Goal: Use online tool/utility: Utilize a website feature to perform a specific function

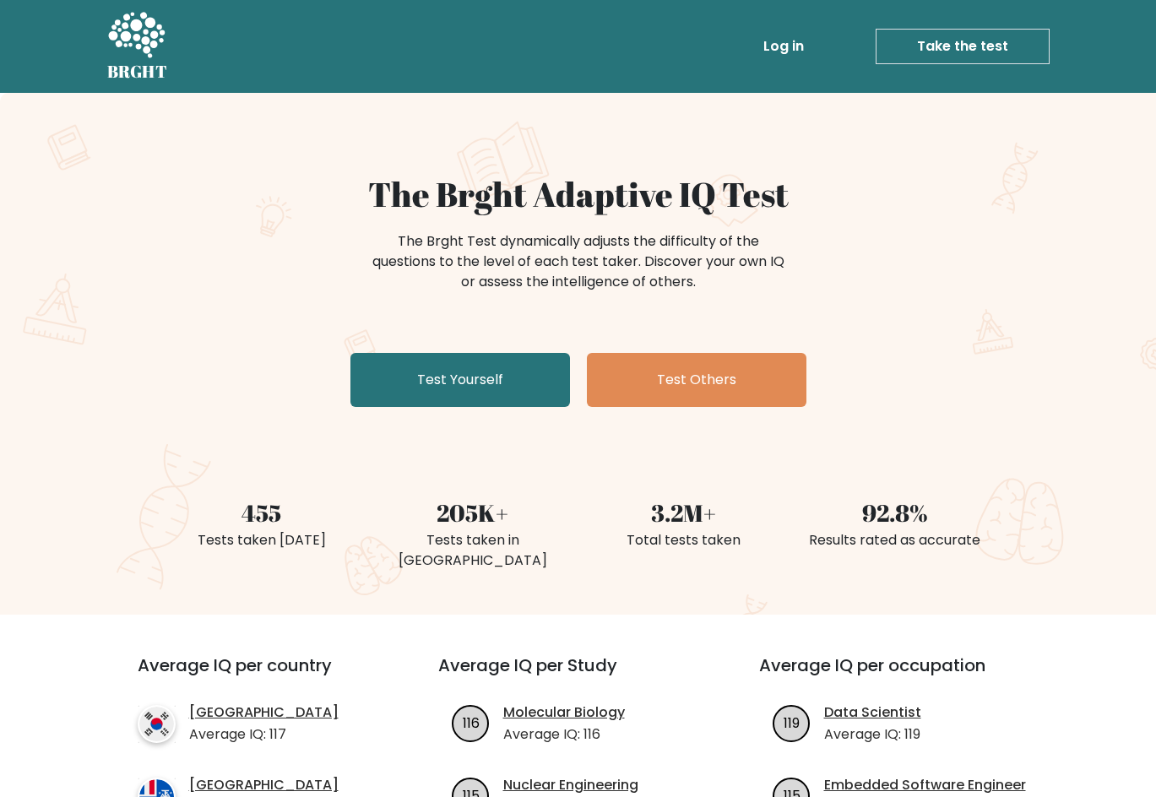
drag, startPoint x: 511, startPoint y: 390, endPoint x: 212, endPoint y: 462, distance: 307.5
click at [511, 390] on link "Test Yourself" at bounding box center [461, 380] width 220 height 54
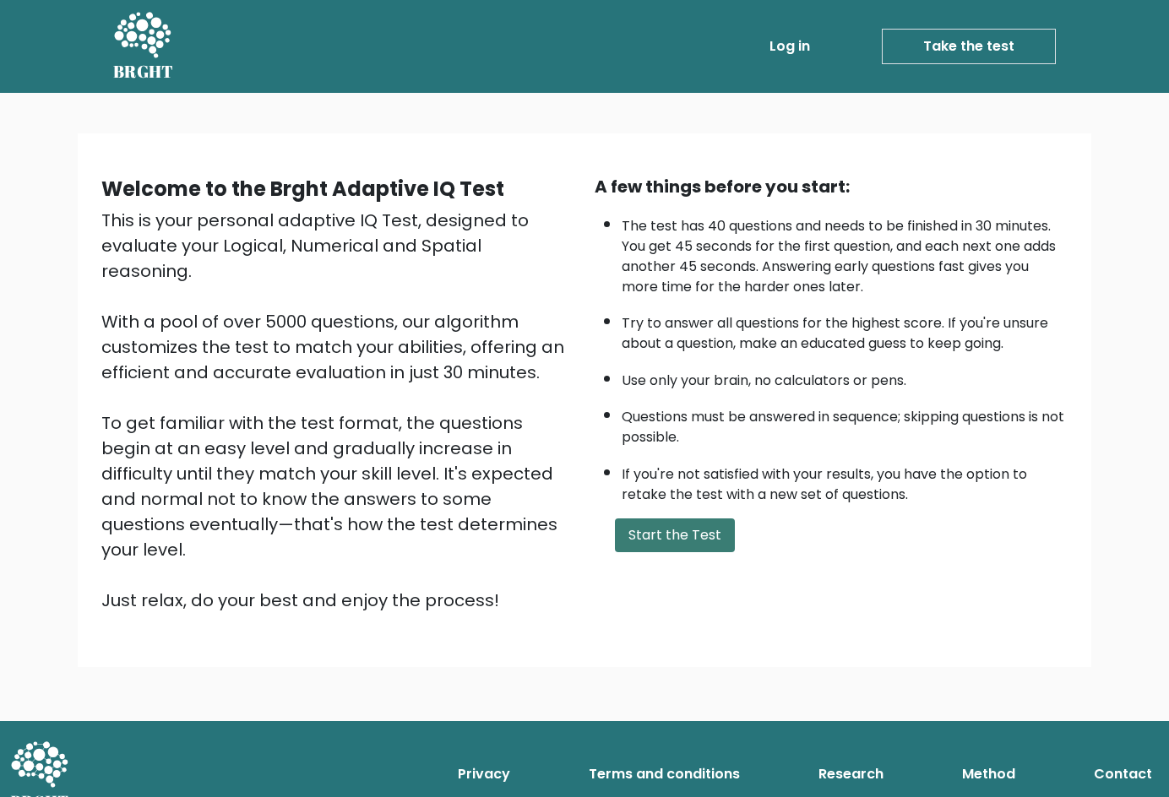
click at [695, 532] on button "Start the Test" at bounding box center [675, 536] width 120 height 34
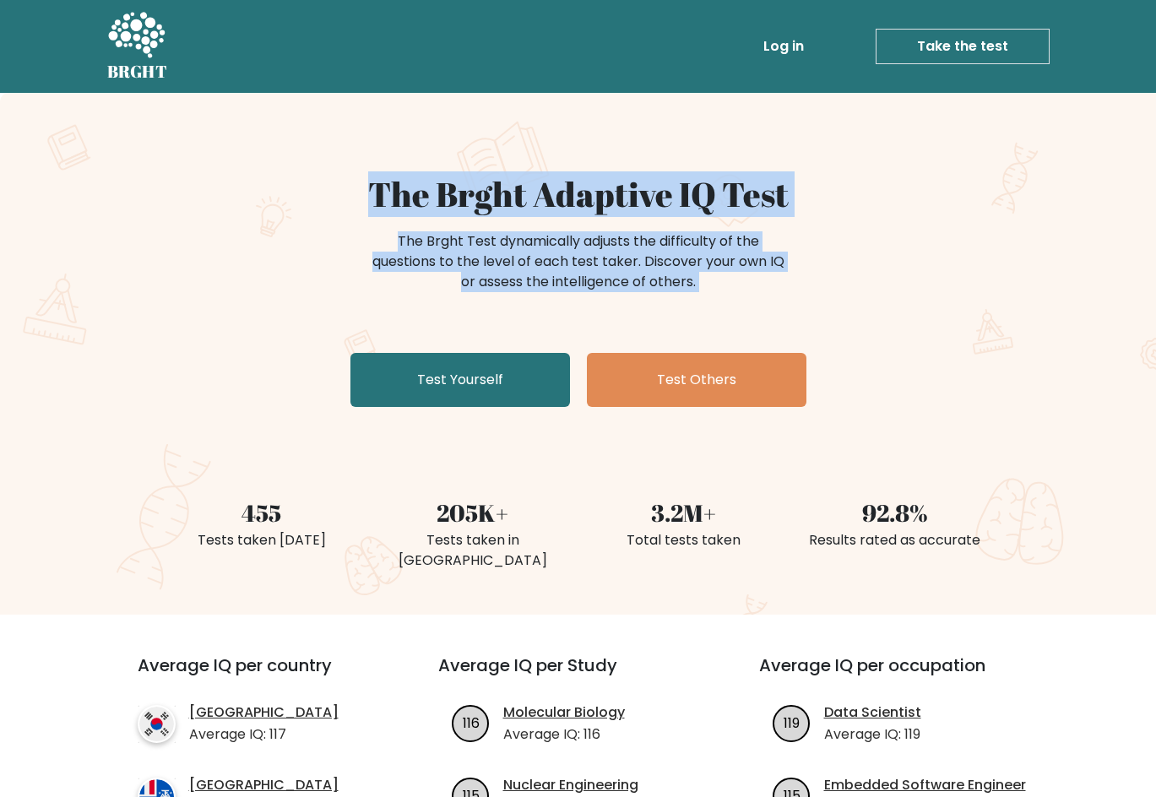
drag, startPoint x: 95, startPoint y: 154, endPoint x: 181, endPoint y: 412, distance: 272.4
click at [181, 412] on div "The Brght Adaptive IQ Test The Brght Test dynamically adjusts the difficulty of…" at bounding box center [578, 354] width 1156 height 522
click at [269, 231] on div "The Brght Test dynamically adjusts the difficulty of the questions to the level…" at bounding box center [579, 270] width 676 height 84
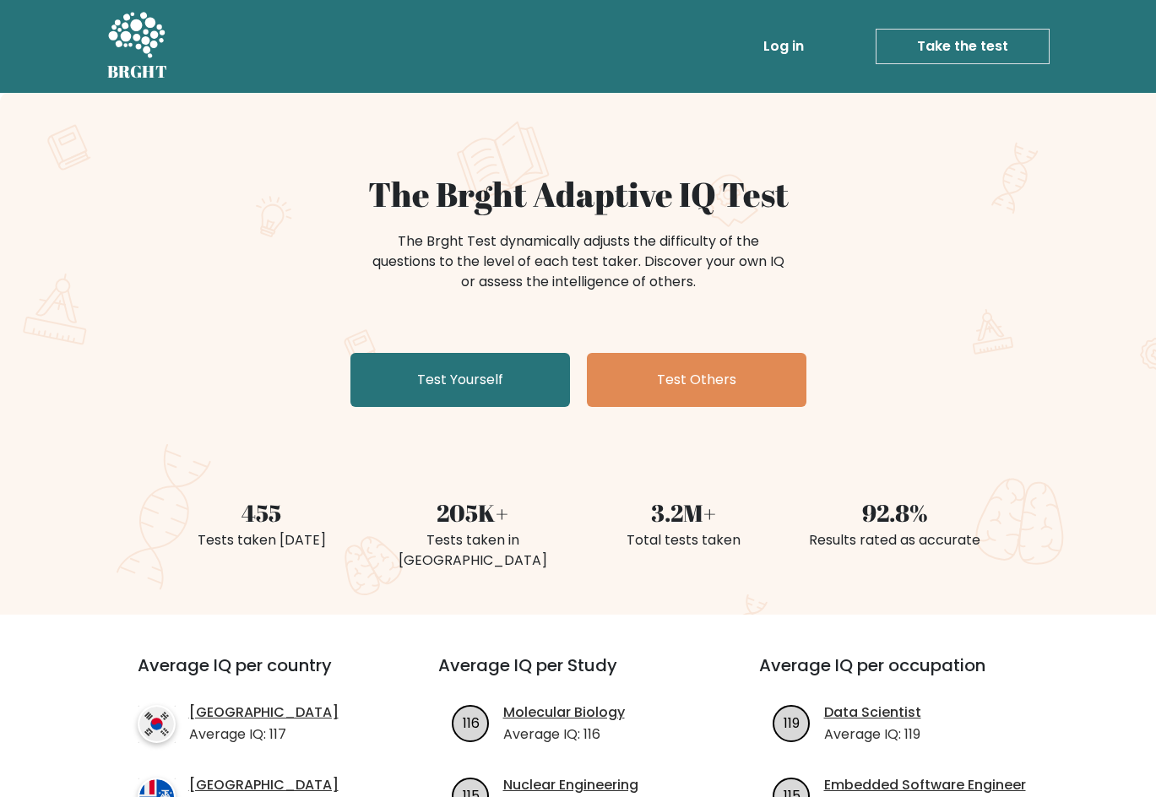
click at [869, 230] on div "The Brght Test dynamically adjusts the difficulty of the questions to the level…" at bounding box center [579, 270] width 676 height 84
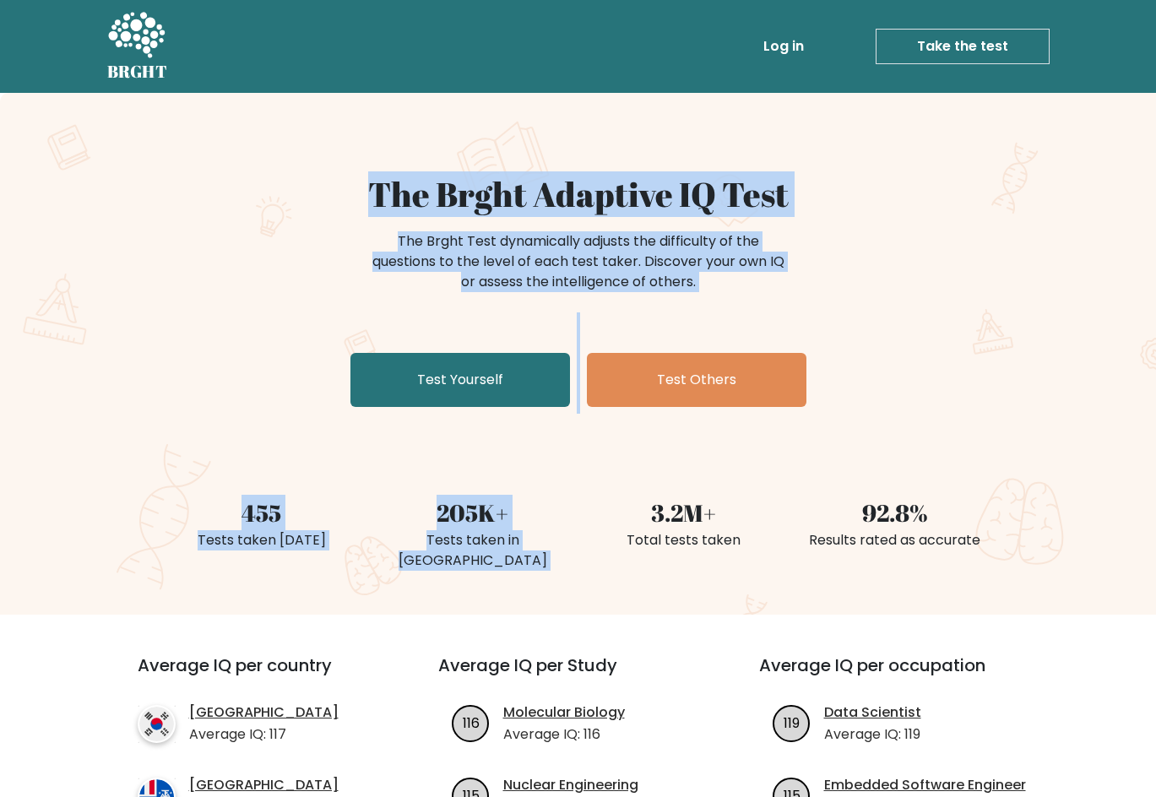
drag, startPoint x: 339, startPoint y: 142, endPoint x: 625, endPoint y: 415, distance: 395.5
click at [625, 415] on div "The Brght Adaptive IQ Test The Brght Test dynamically adjusts the difficulty of…" at bounding box center [578, 354] width 1156 height 522
click at [910, 355] on div "The Brght Adaptive IQ Test The Brght Test dynamically adjusts the difficulty of…" at bounding box center [578, 294] width 845 height 240
drag, startPoint x: 184, startPoint y: 124, endPoint x: 805, endPoint y: 529, distance: 741.0
click at [805, 529] on div "The Brght Adaptive IQ Test The Brght Test dynamically adjusts the difficulty of…" at bounding box center [578, 354] width 1156 height 522
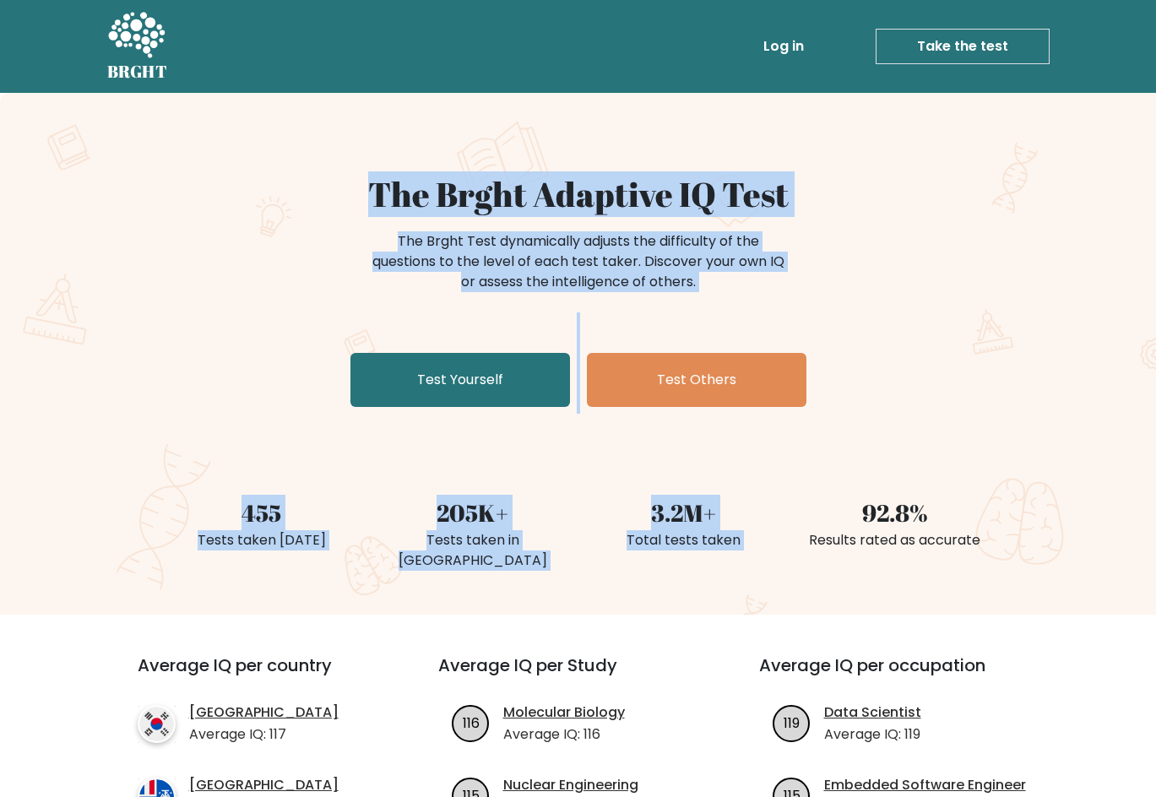
drag, startPoint x: 993, startPoint y: 388, endPoint x: 986, endPoint y: 379, distance: 10.8
click at [993, 388] on div "The Brght Adaptive IQ Test The Brght Test dynamically adjusts the difficulty of…" at bounding box center [578, 294] width 845 height 240
